Goal: Check status: Check status

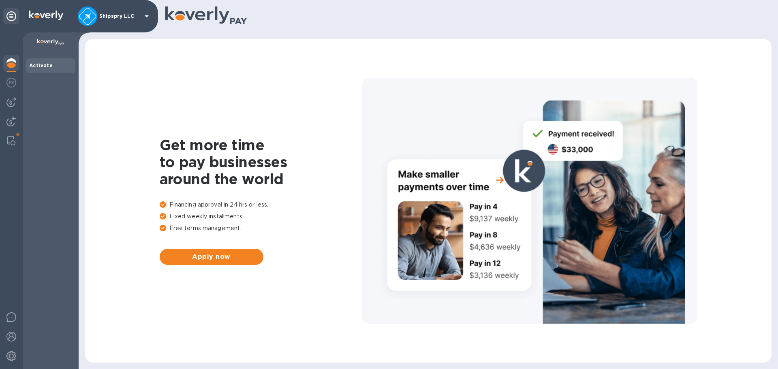
click at [203, 348] on div "Get more time to pay businesses around the world Financing approval in 24 hrs o…" at bounding box center [428, 201] width 670 height 308
click at [18, 120] on div at bounding box center [11, 122] width 16 height 18
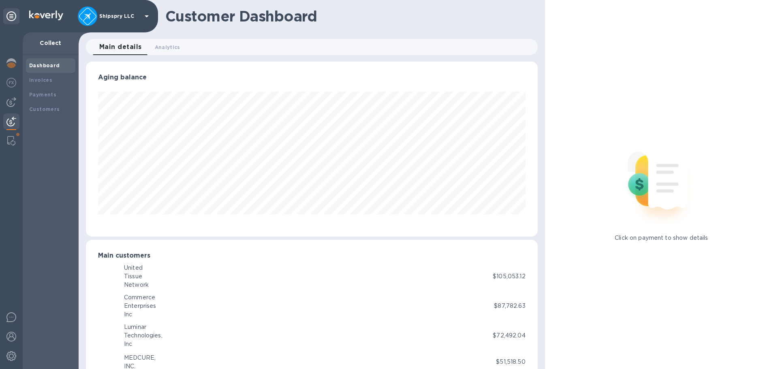
scroll to position [405151, 404878]
click at [44, 94] on b "Payments" at bounding box center [42, 95] width 27 height 6
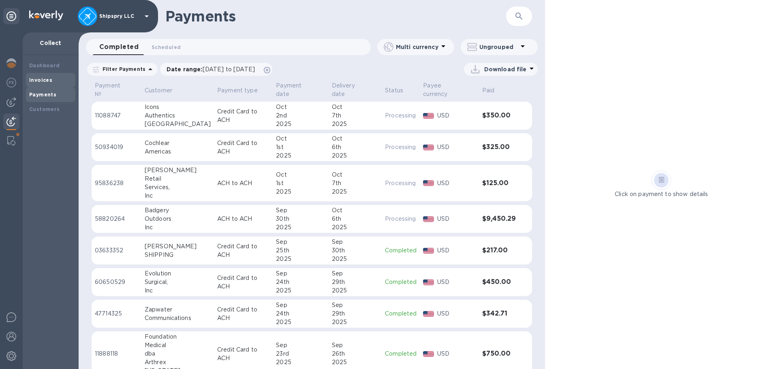
click at [54, 80] on div "Invoices" at bounding box center [50, 80] width 43 height 8
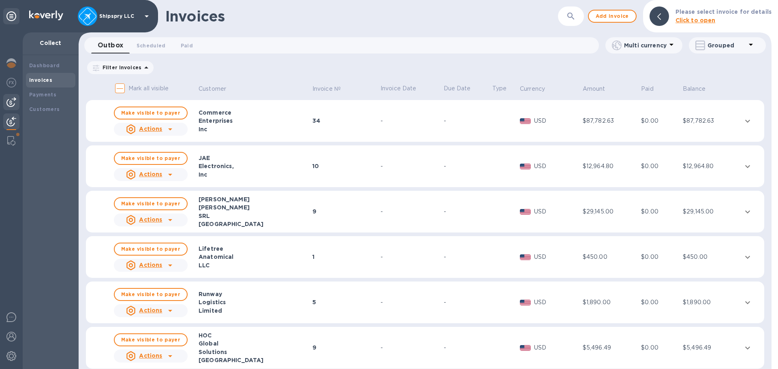
click at [13, 107] on img at bounding box center [11, 102] width 10 height 10
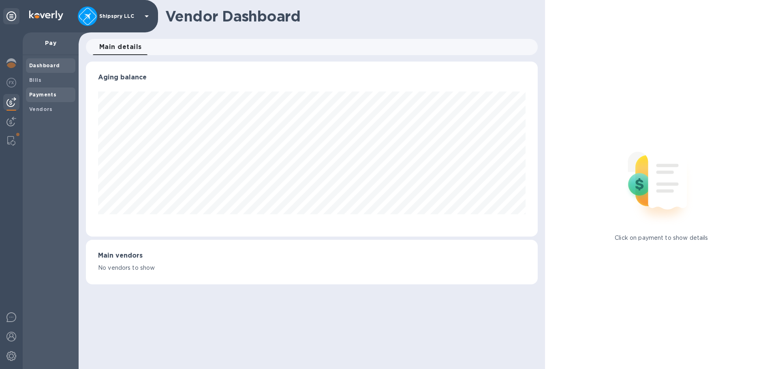
click at [38, 98] on span "Payments" at bounding box center [42, 95] width 27 height 8
